Goal: Information Seeking & Learning: Learn about a topic

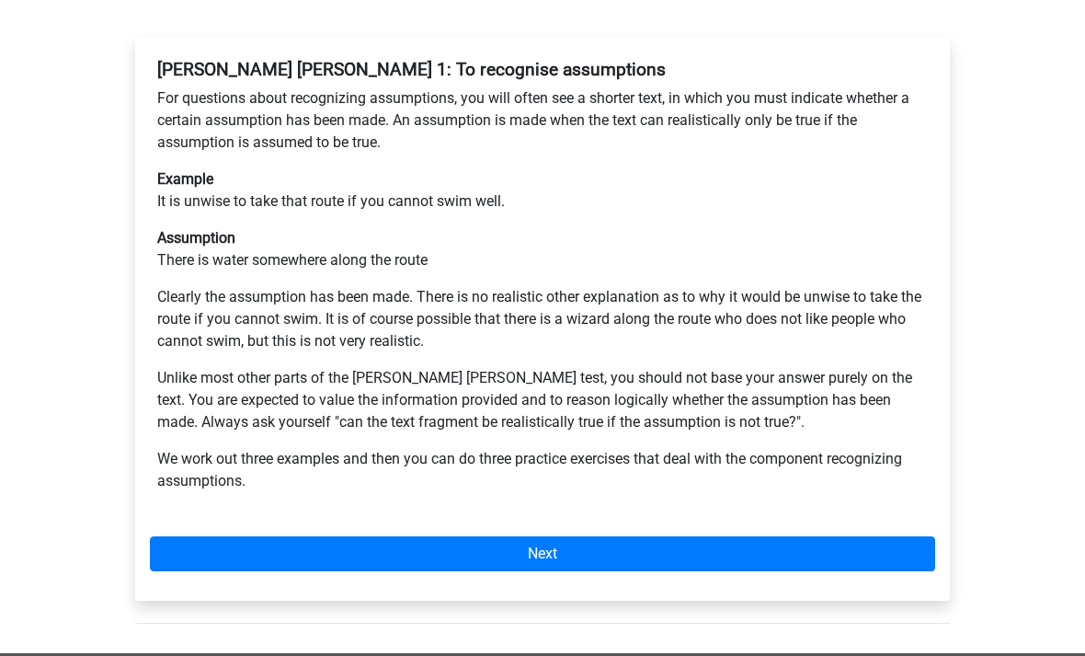
scroll to position [345, 0]
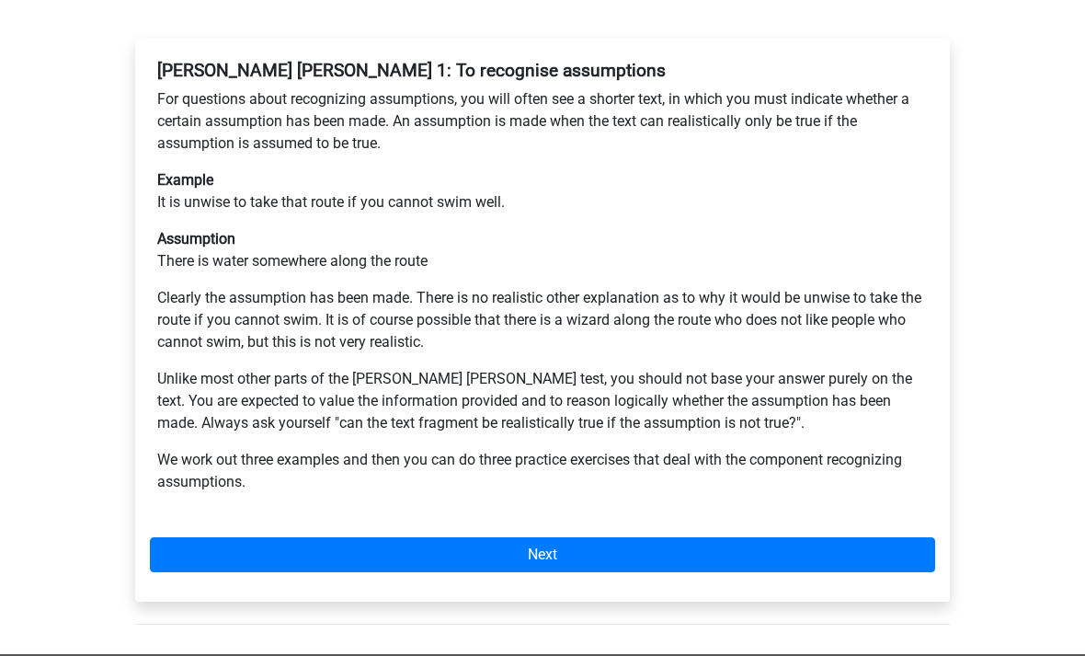
click at [708, 537] on link "Next" at bounding box center [542, 554] width 785 height 35
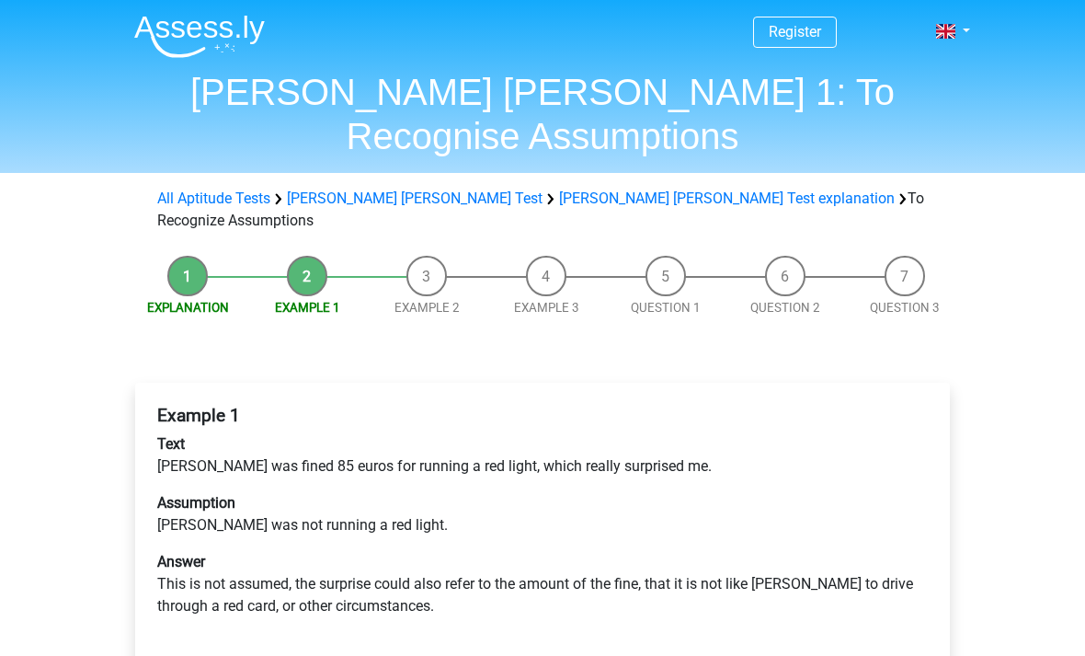
scroll to position [86, 0]
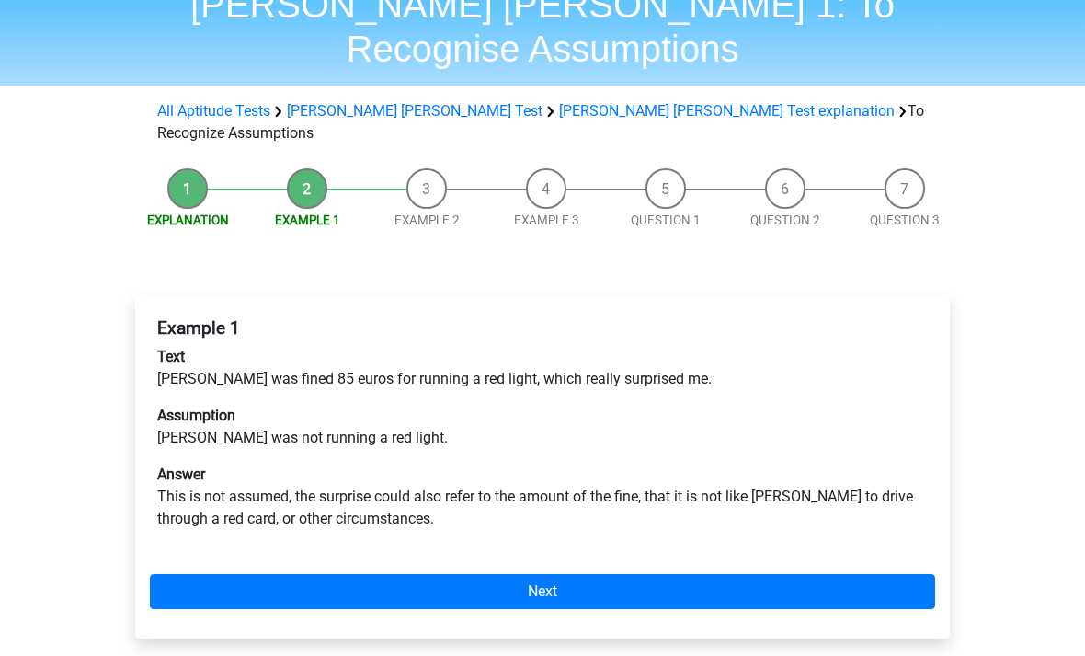
click at [721, 575] on link "Next" at bounding box center [542, 592] width 785 height 35
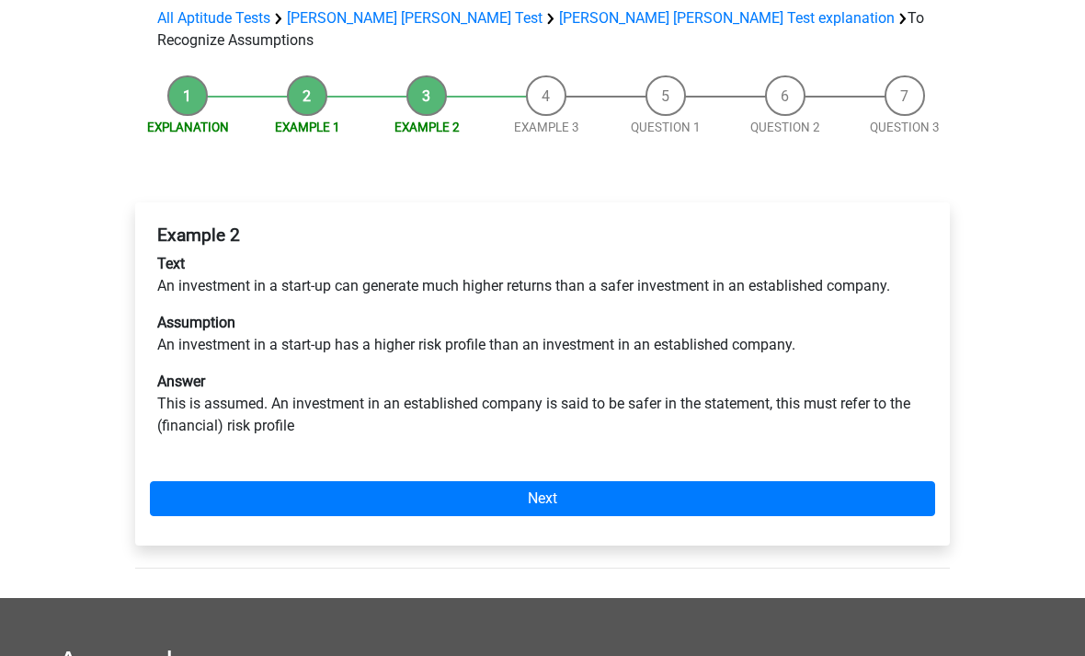
scroll to position [179, 0]
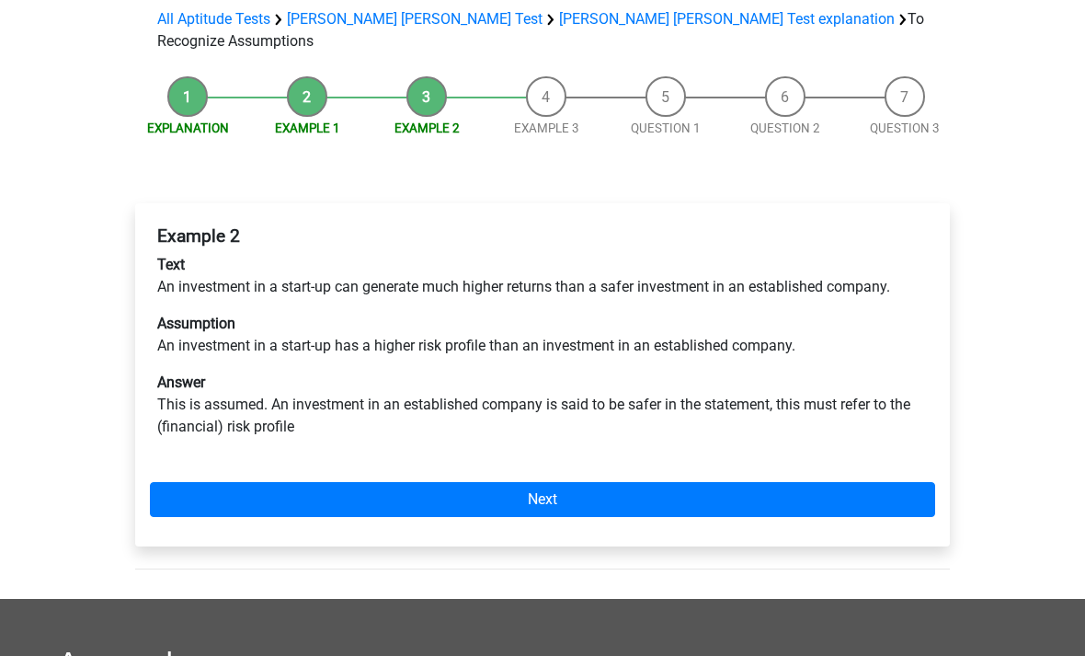
click at [732, 482] on link "Next" at bounding box center [542, 499] width 785 height 35
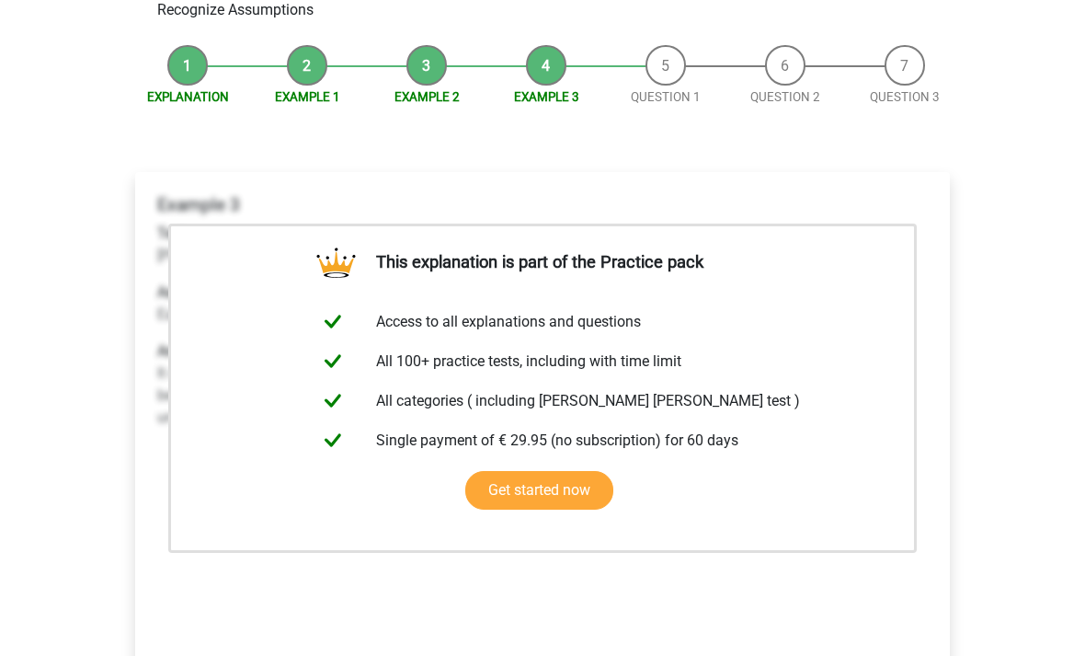
scroll to position [428, 0]
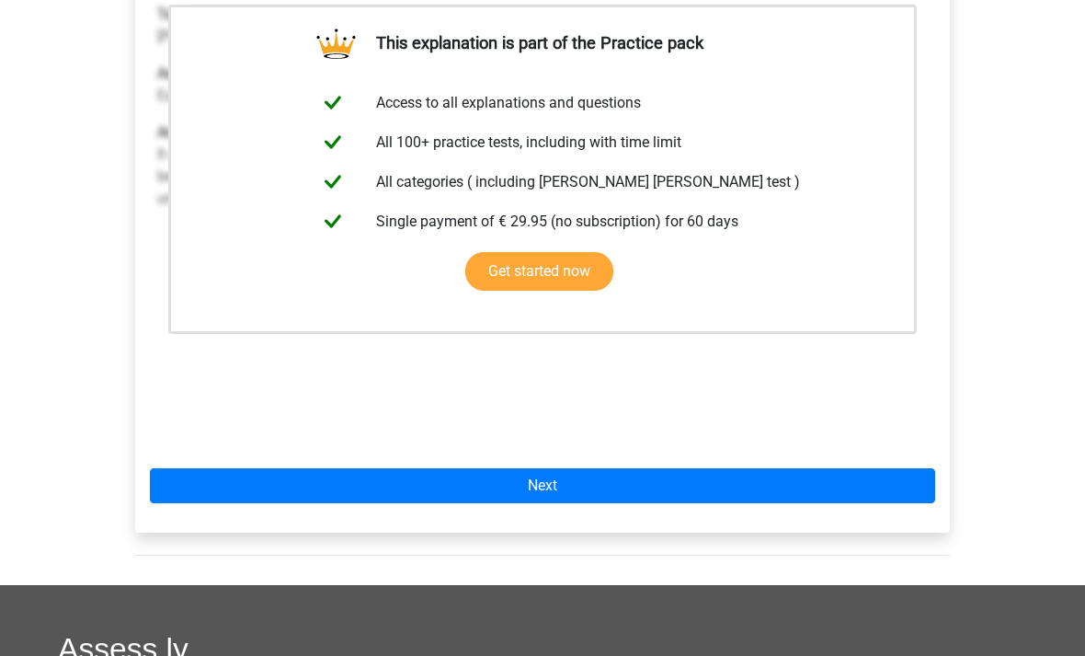
click at [721, 469] on link "Next" at bounding box center [542, 486] width 785 height 35
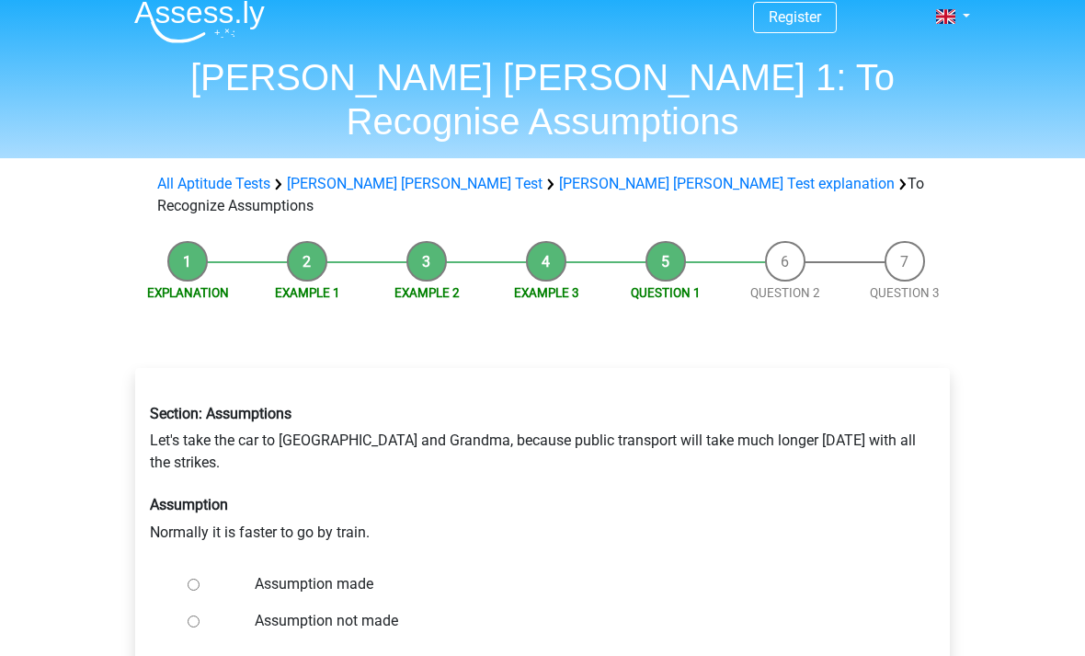
scroll to position [15, 0]
click at [268, 610] on label "Assumption not made" at bounding box center [573, 621] width 636 height 22
click at [200, 615] on input "Assumption not made" at bounding box center [194, 621] width 12 height 12
radio input "true"
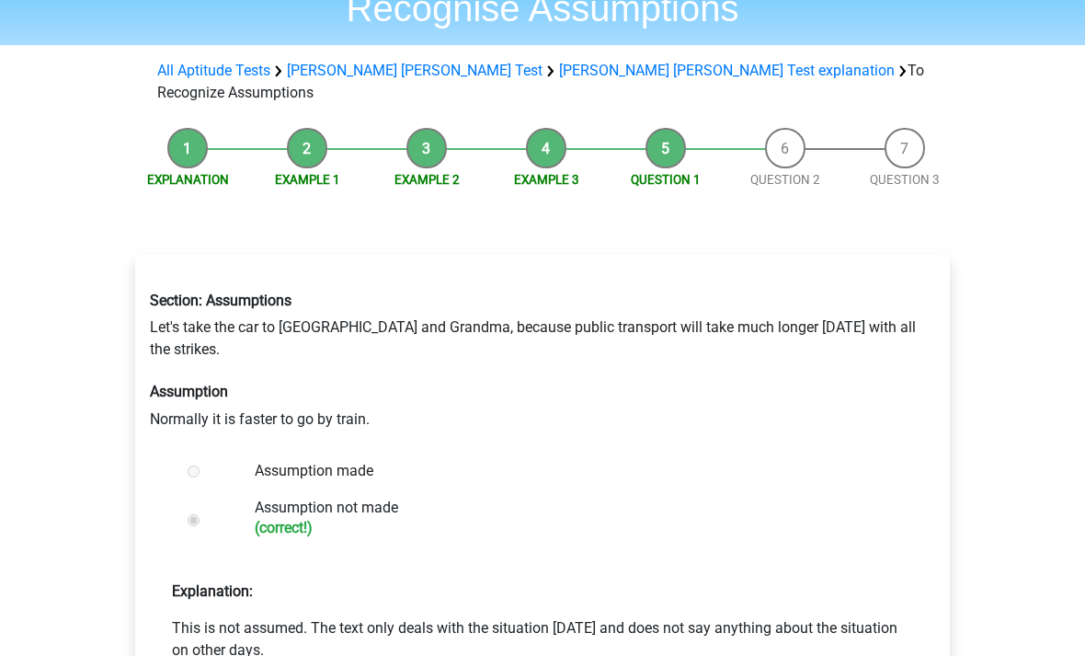
scroll to position [133, 0]
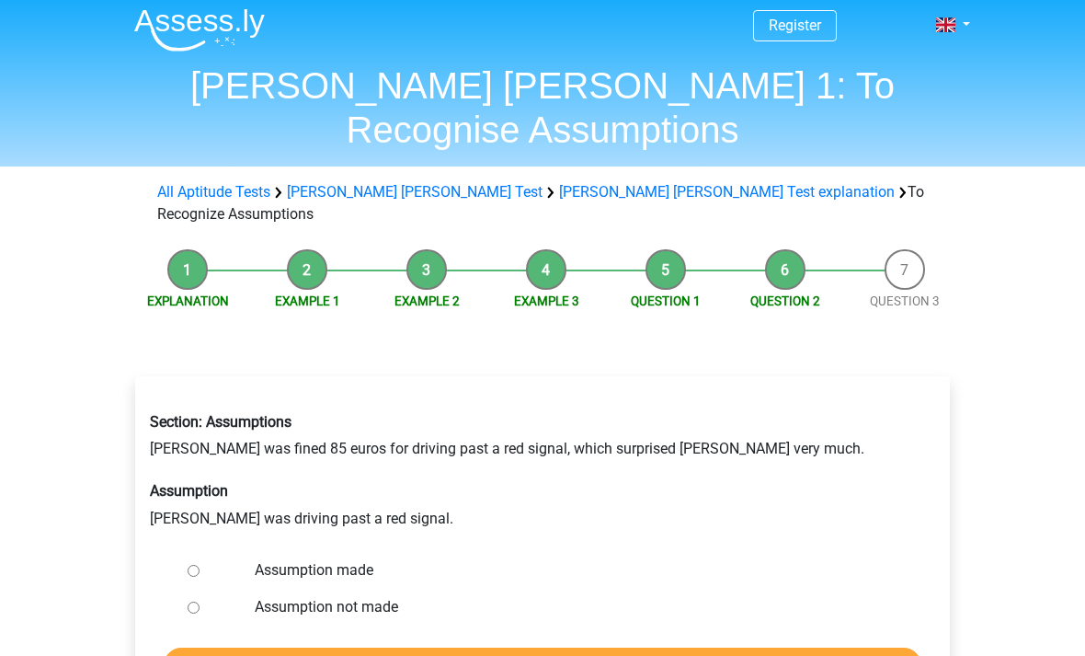
scroll to position [7, 0]
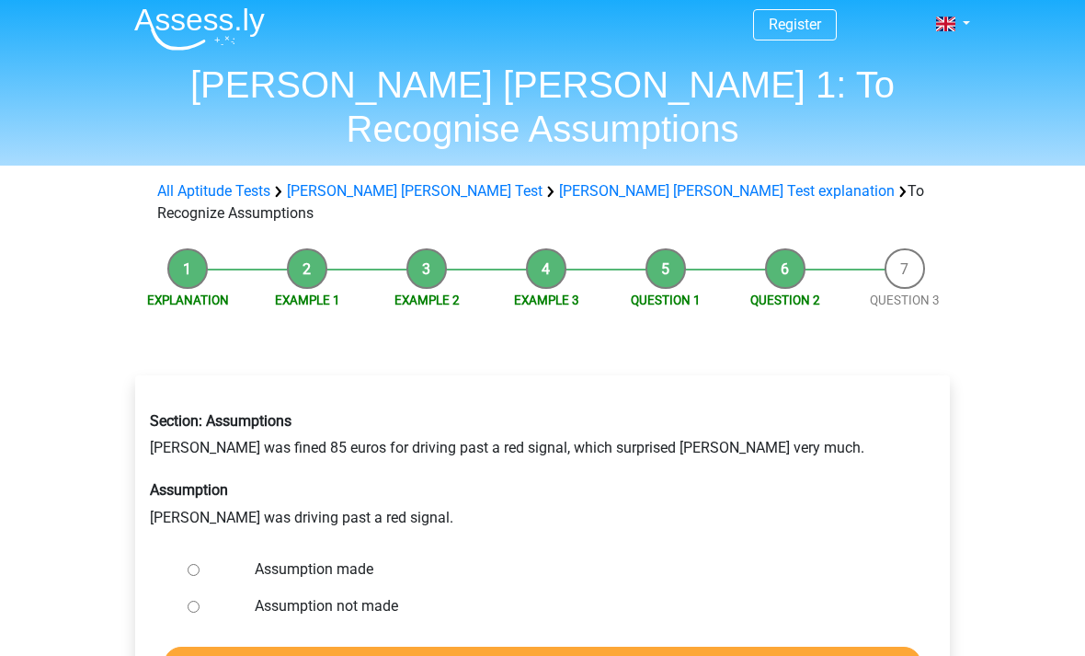
click at [215, 551] on div at bounding box center [210, 569] width 61 height 37
click at [197, 478] on div "Section: Assumptions Peter was fined 85 euros for driving past a red signal, wh…" at bounding box center [542, 470] width 813 height 160
click at [200, 564] on input "Assumption made" at bounding box center [194, 570] width 12 height 12
radio input "true"
click at [188, 646] on input "Check" at bounding box center [543, 663] width 758 height 35
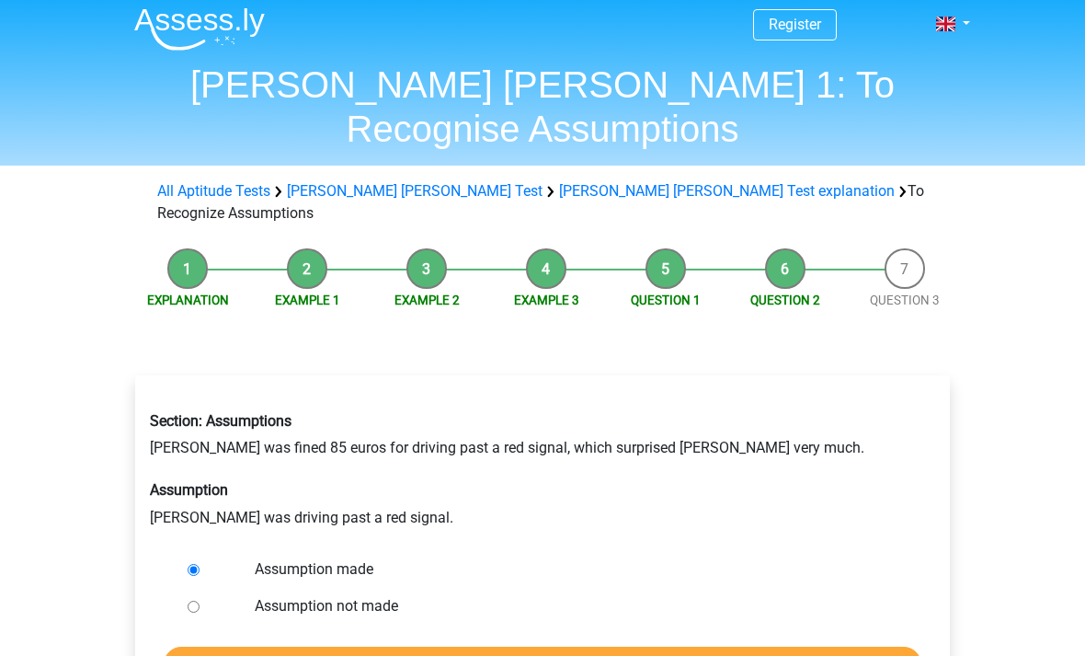
scroll to position [66, 0]
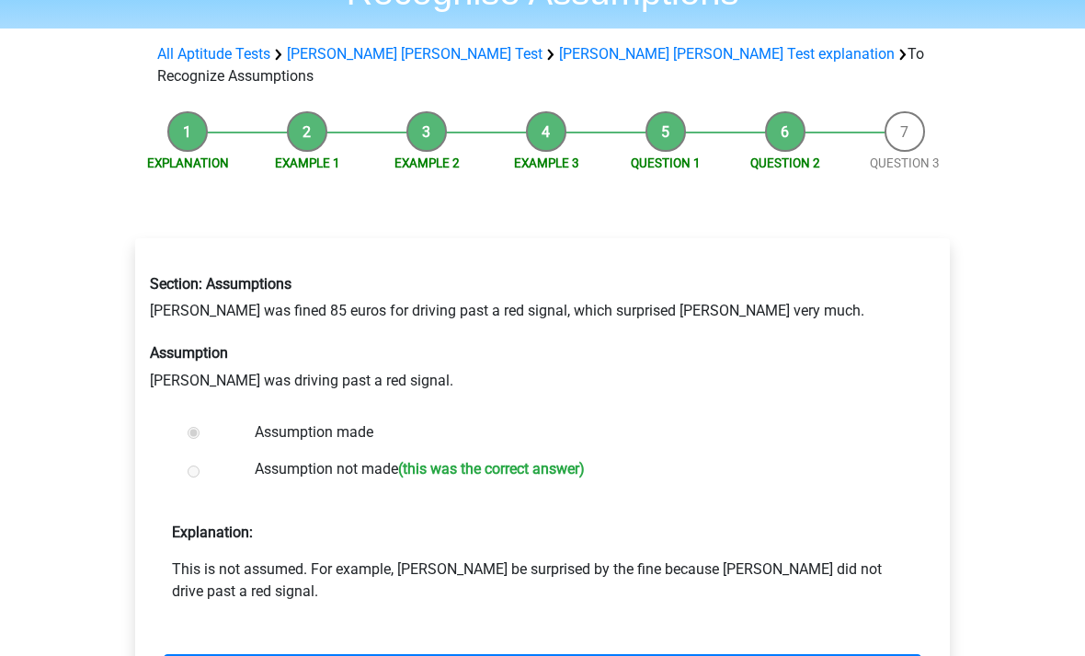
scroll to position [147, 0]
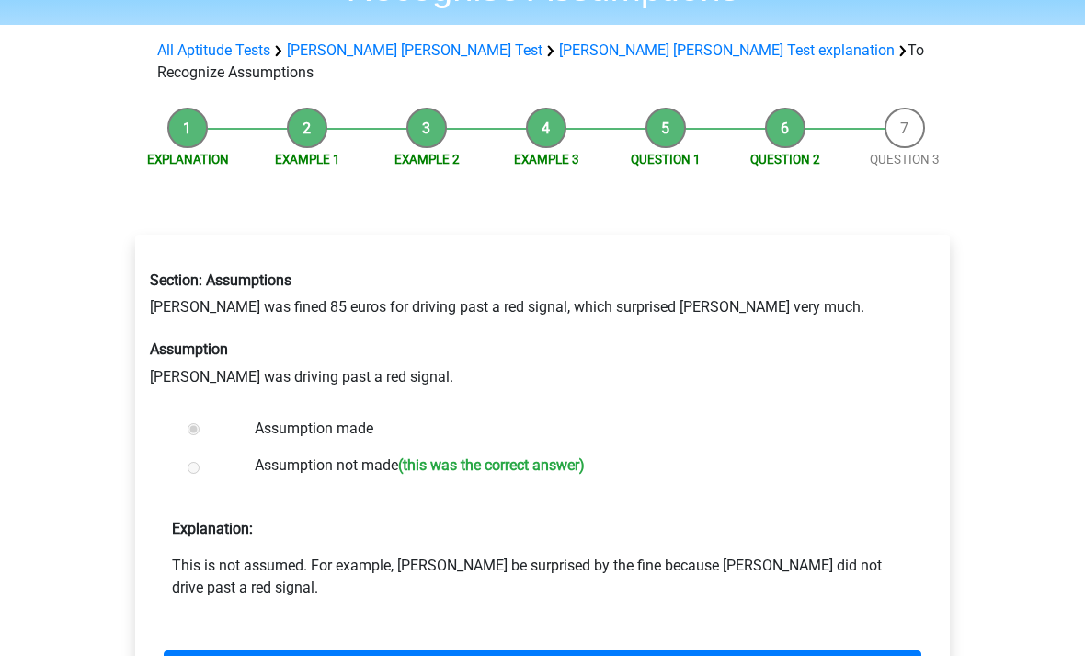
click at [239, 651] on link "Next question" at bounding box center [543, 668] width 758 height 35
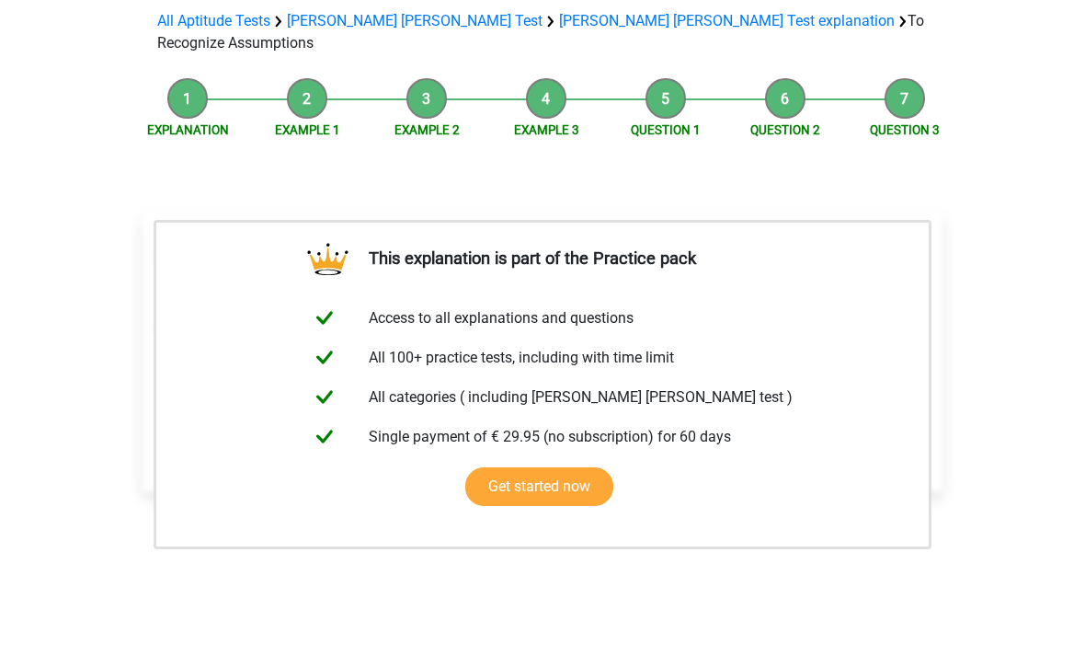
scroll to position [200, 0]
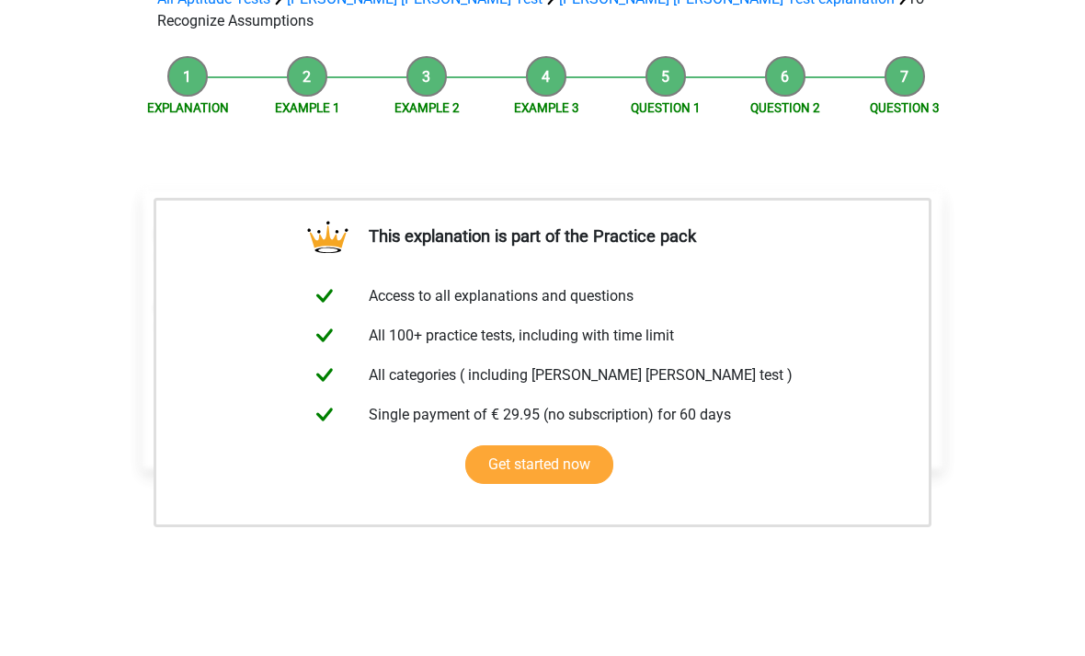
click at [200, 572] on div "Section: Assumptions The protests against the Vietnam War are completely justif…" at bounding box center [542, 400] width 815 height 478
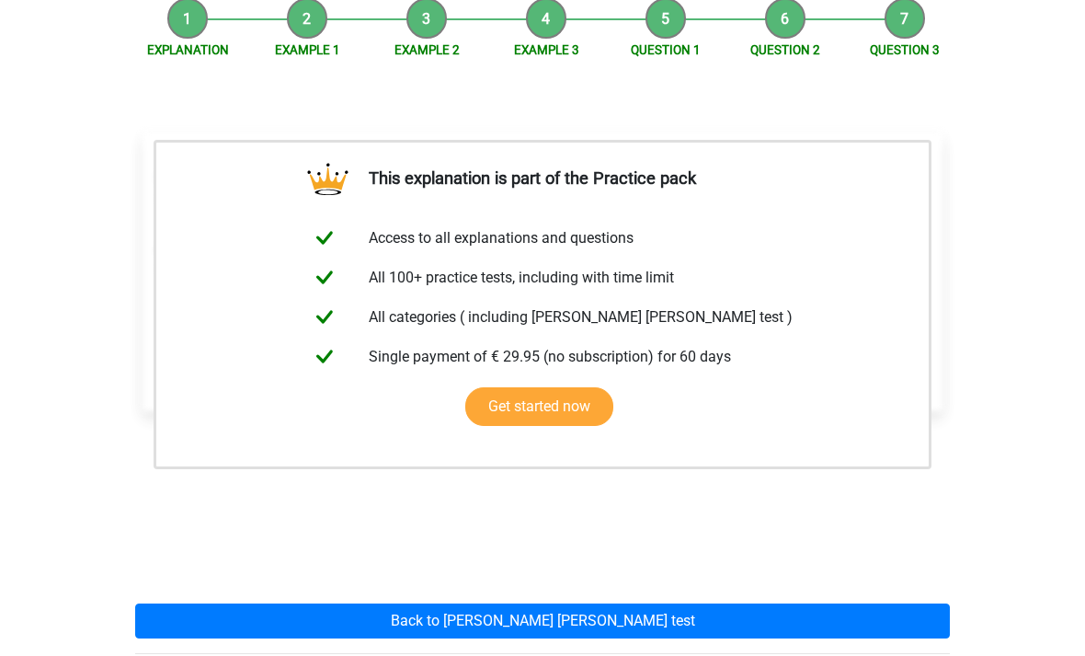
scroll to position [258, 0]
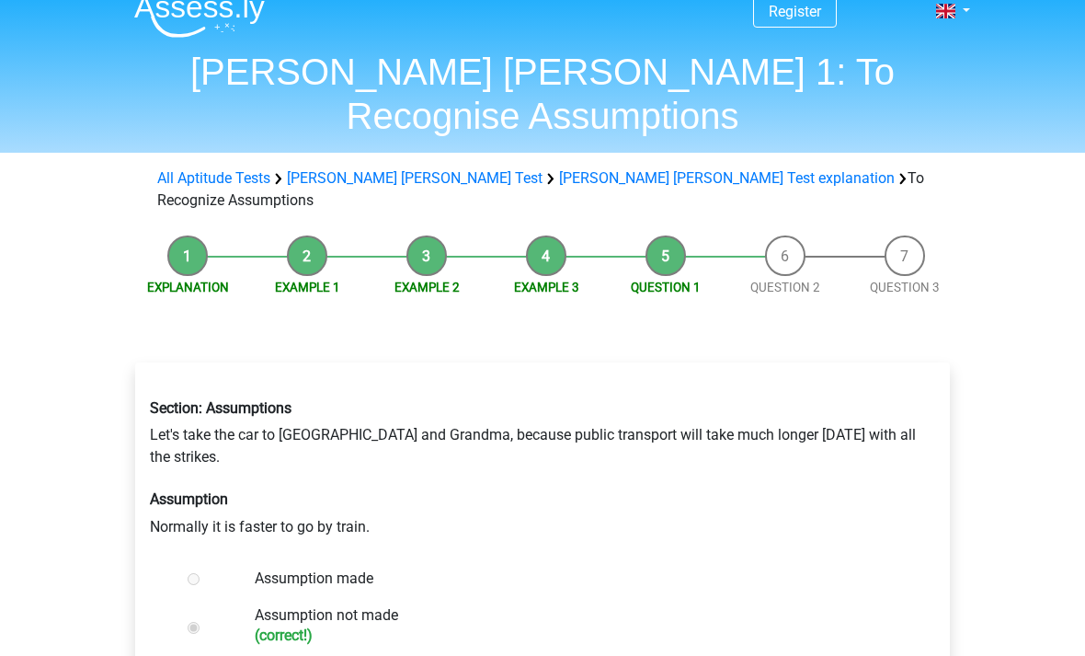
scroll to position [6, 0]
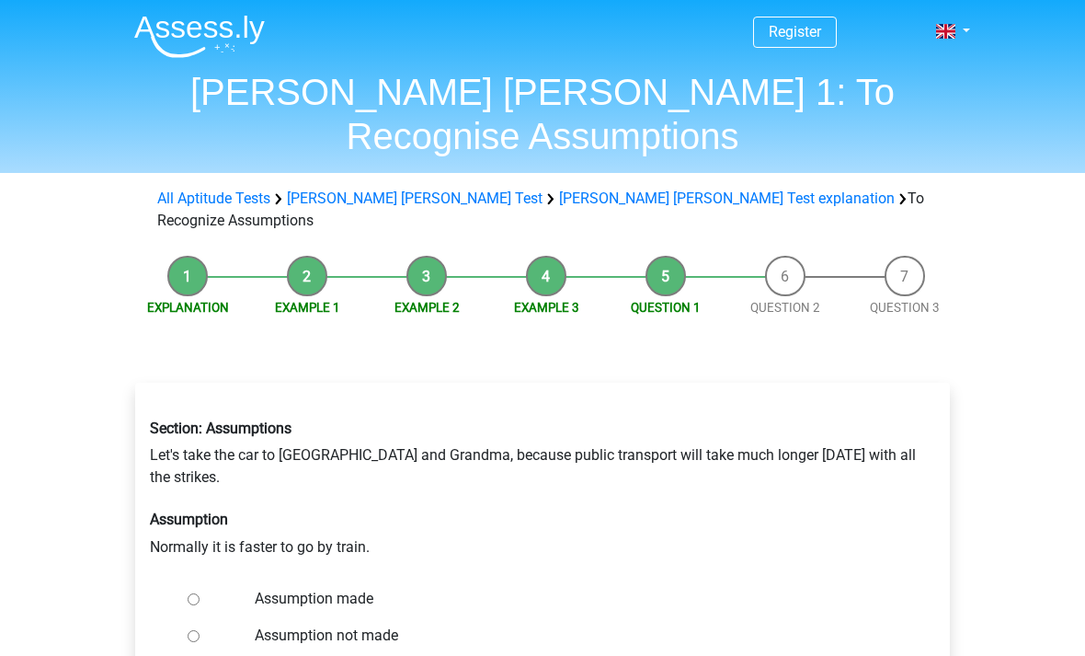
scroll to position [74, 0]
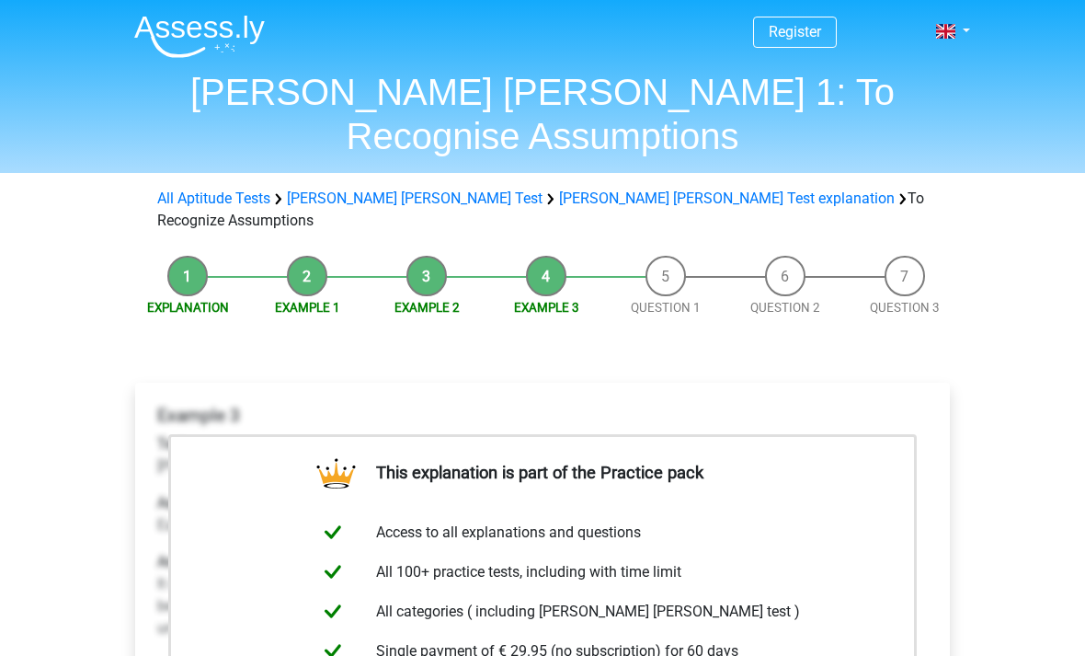
scroll to position [488, 0]
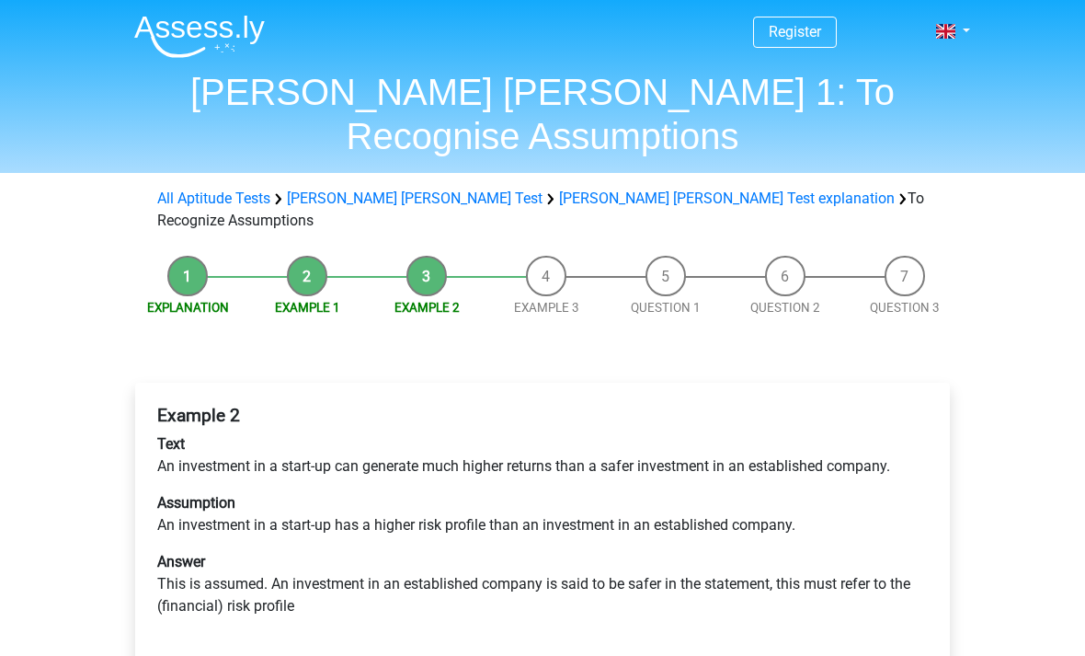
scroll to position [239, 0]
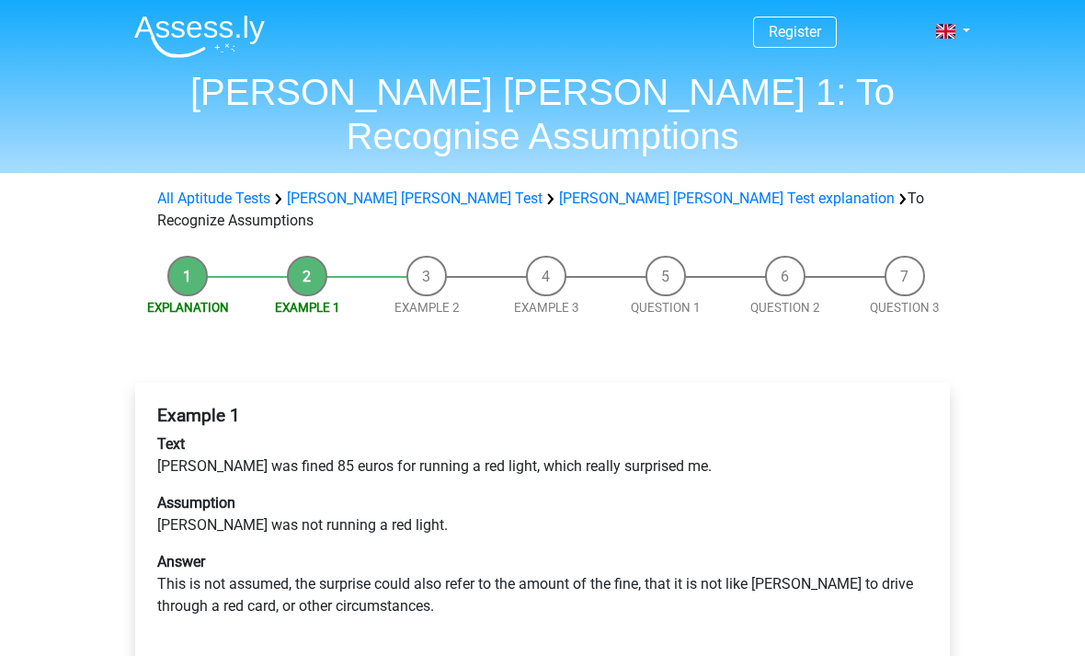
scroll to position [146, 0]
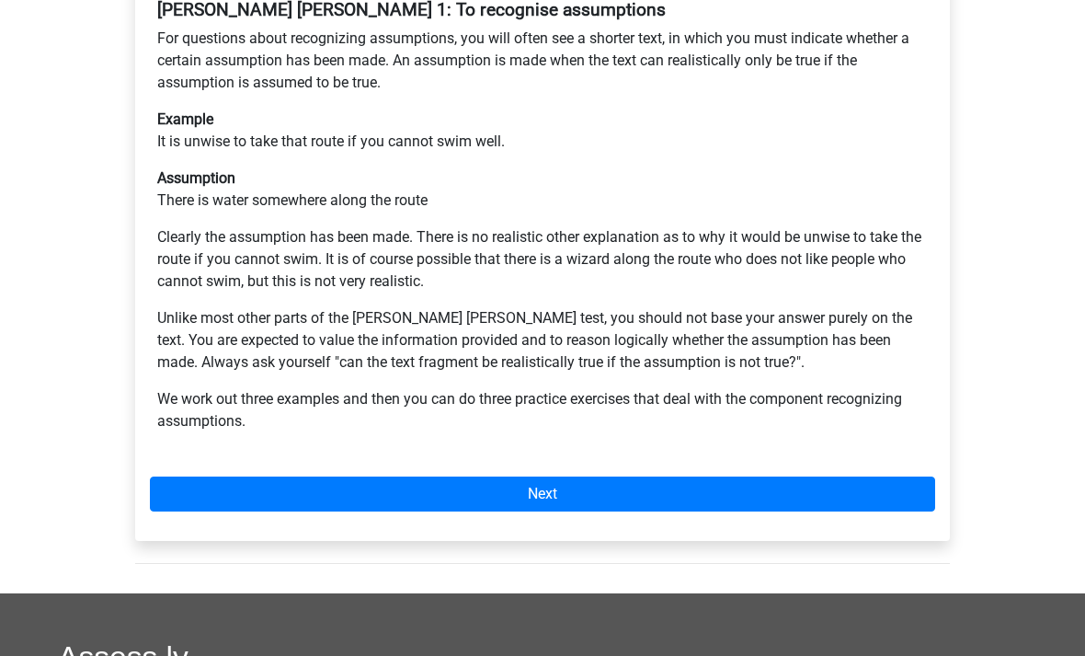
scroll to position [405, 0]
